Goal: Check status: Check status

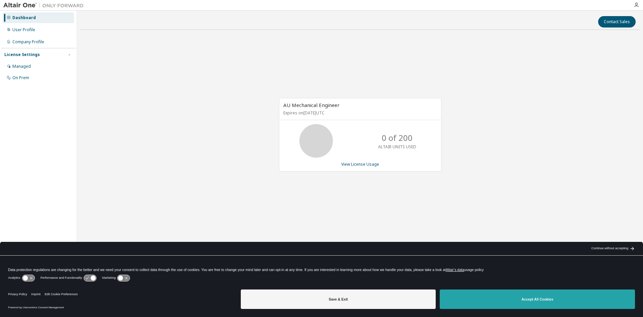
click at [481, 295] on button "Accept All Cookies" at bounding box center [537, 298] width 195 height 19
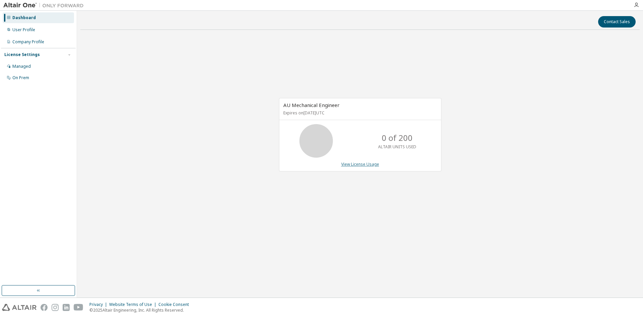
click at [362, 165] on link "View License Usage" at bounding box center [360, 164] width 38 height 6
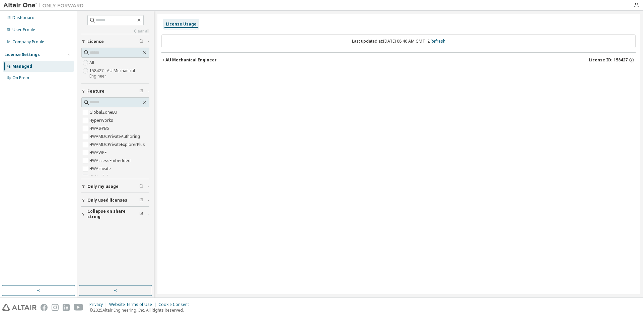
click at [366, 228] on div "License Usage Last updated at: [DATE] 08:46 AM GMT+2 Refresh AU Mechanical Engi…" at bounding box center [398, 154] width 482 height 280
